Goal: Navigation & Orientation: Find specific page/section

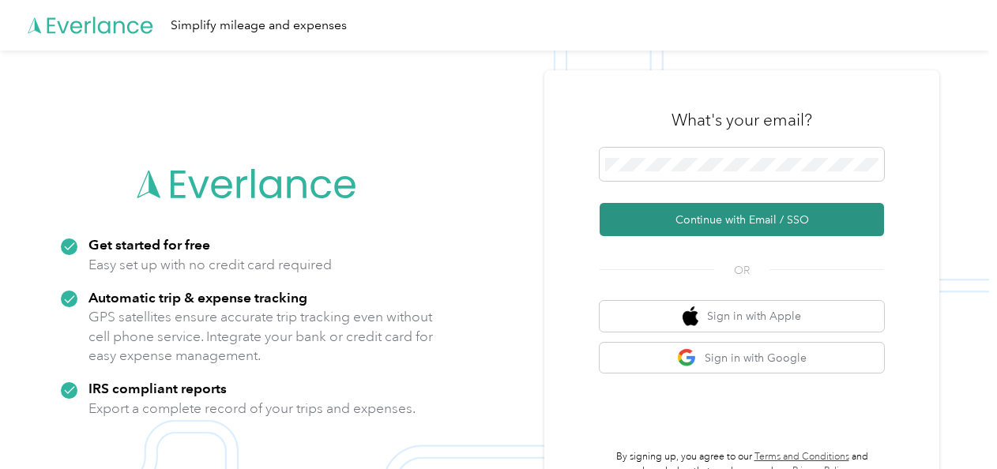
click at [728, 218] on button "Continue with Email / SSO" at bounding box center [742, 219] width 284 height 33
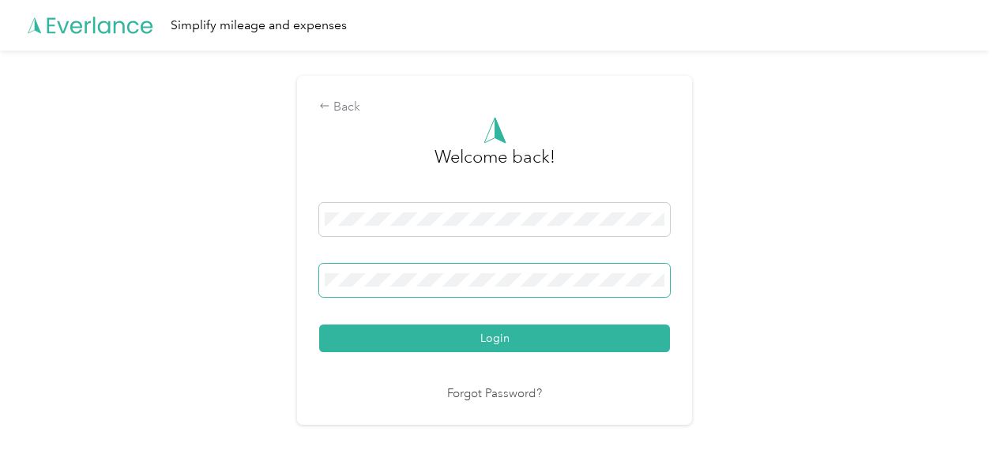
click at [319, 325] on button "Login" at bounding box center [494, 339] width 351 height 28
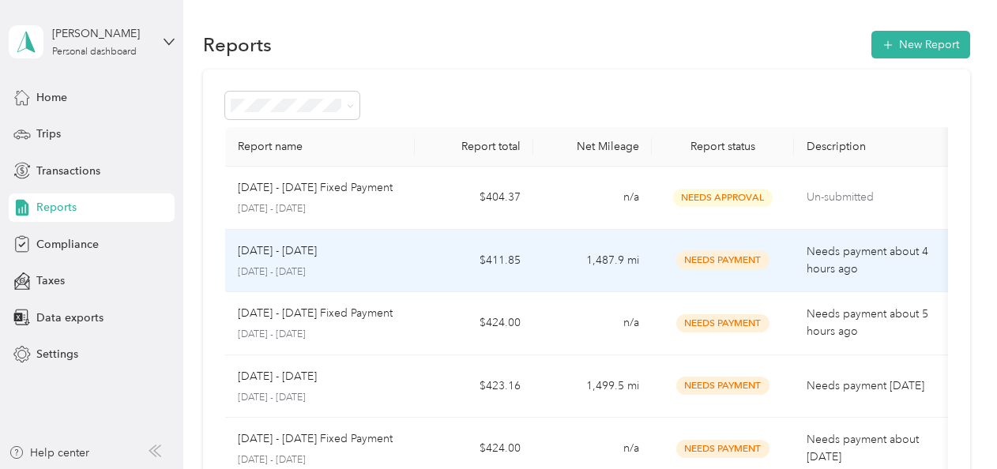
click at [697, 261] on span "Needs Payment" at bounding box center [722, 260] width 93 height 18
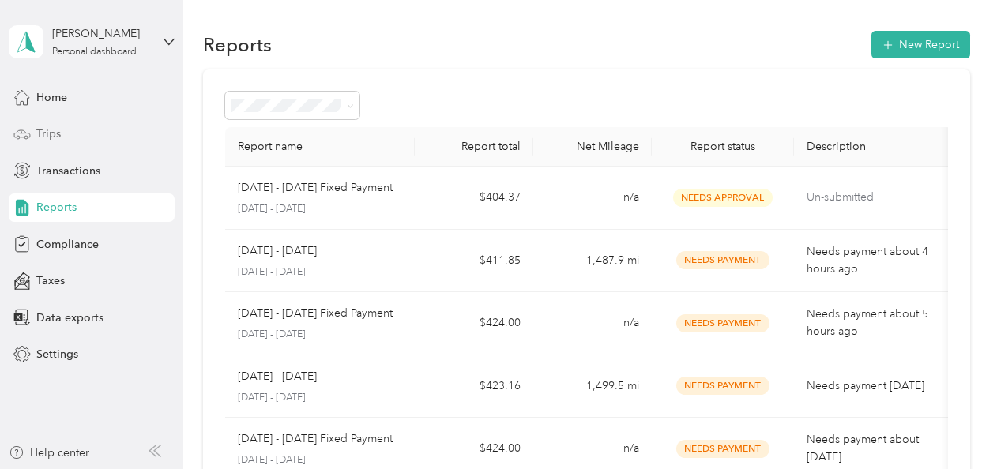
click at [52, 133] on span "Trips" at bounding box center [48, 134] width 24 height 17
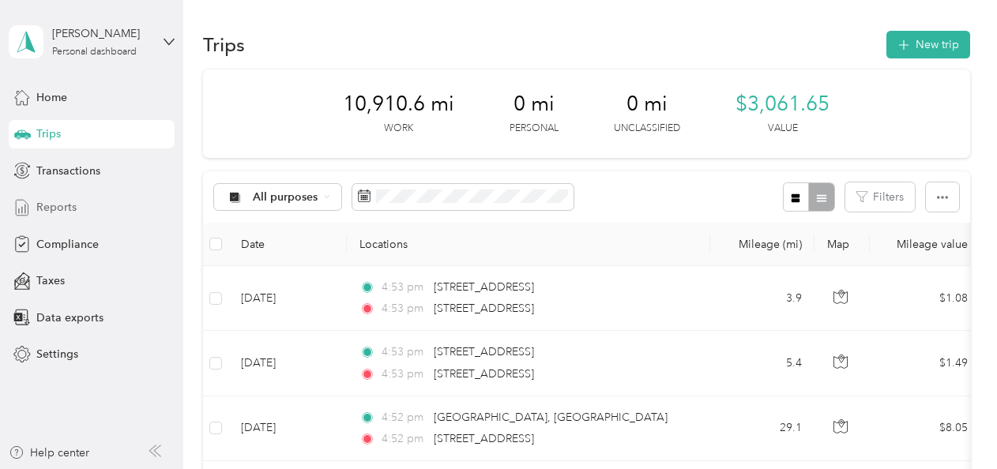
click at [62, 207] on span "Reports" at bounding box center [56, 207] width 40 height 17
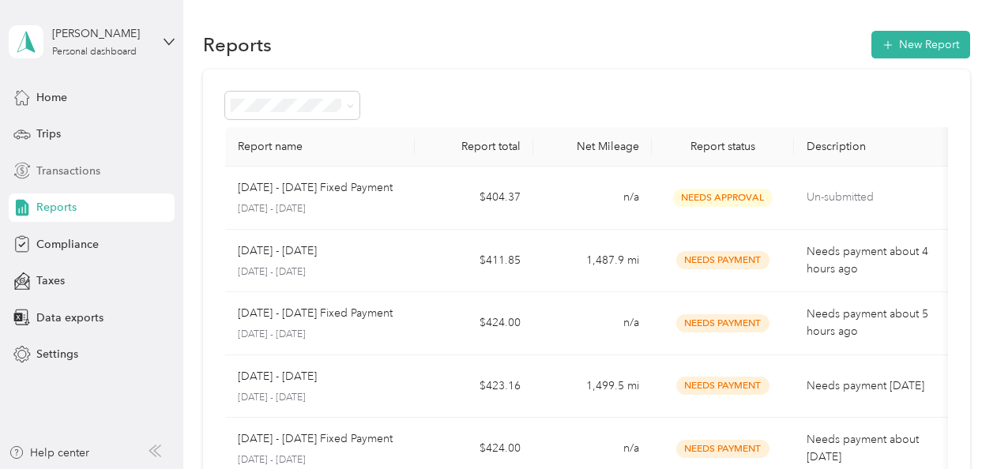
click at [70, 171] on span "Transactions" at bounding box center [68, 171] width 64 height 17
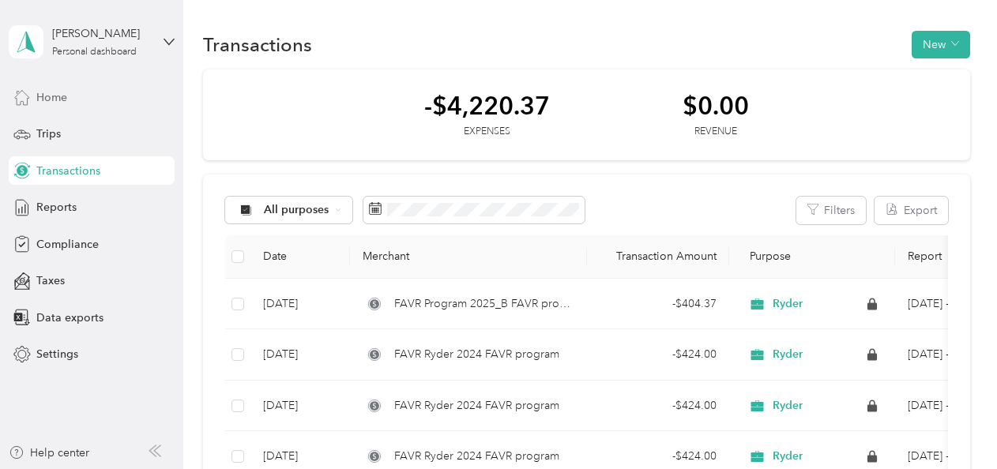
click at [62, 92] on span "Home" at bounding box center [51, 97] width 31 height 17
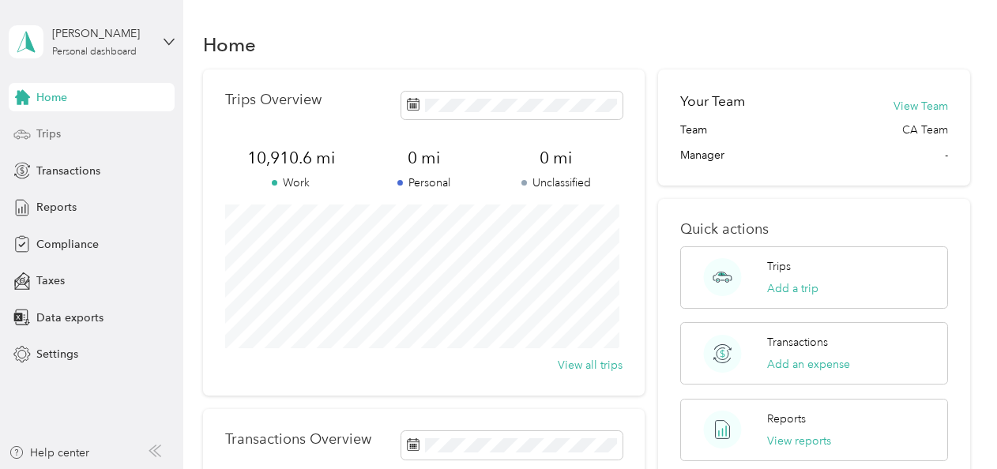
click at [62, 136] on div "Trips" at bounding box center [92, 134] width 166 height 28
